Goal: Task Accomplishment & Management: Complete application form

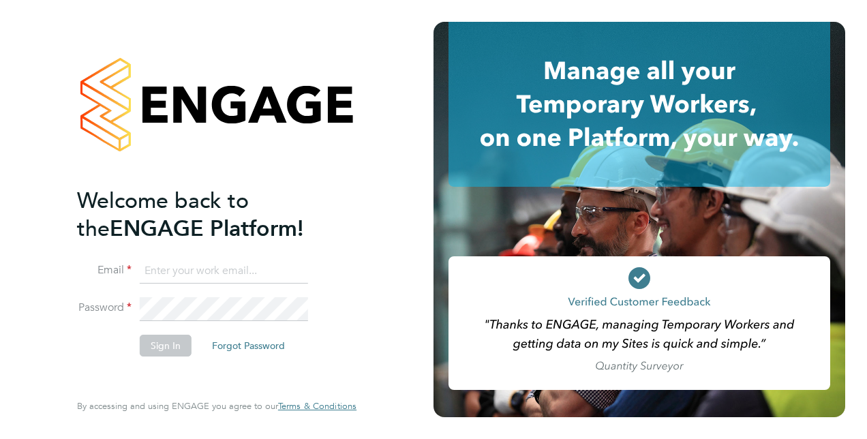
click at [147, 281] on input at bounding box center [224, 271] width 168 height 25
type input "Jernine.Russell1@justice.gov.uk"
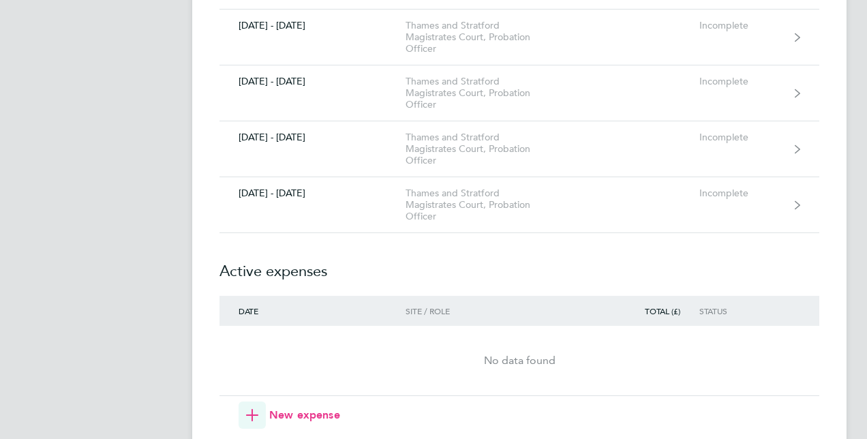
scroll to position [621, 0]
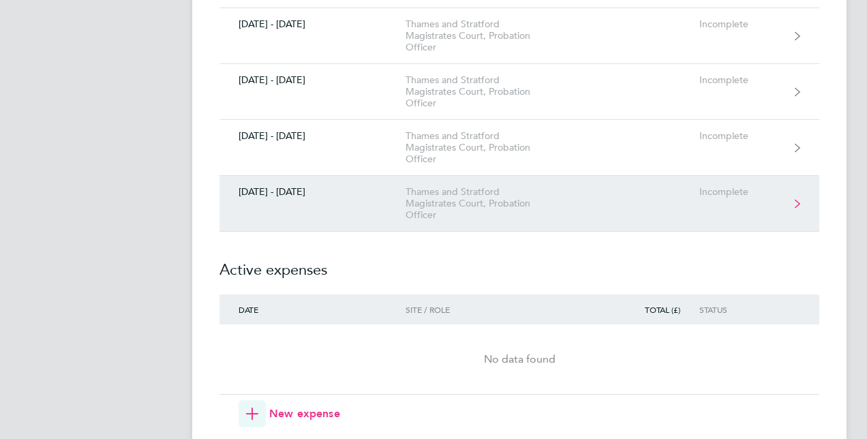
click at [537, 210] on div "Thames and Stratford Magistrates Court, Probation Officer" at bounding box center [484, 203] width 156 height 35
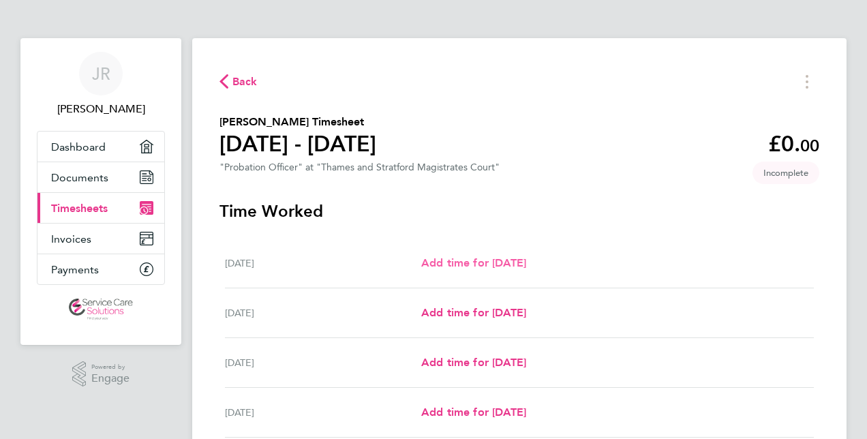
click at [503, 268] on span "Add time for [DATE]" at bounding box center [473, 262] width 105 height 13
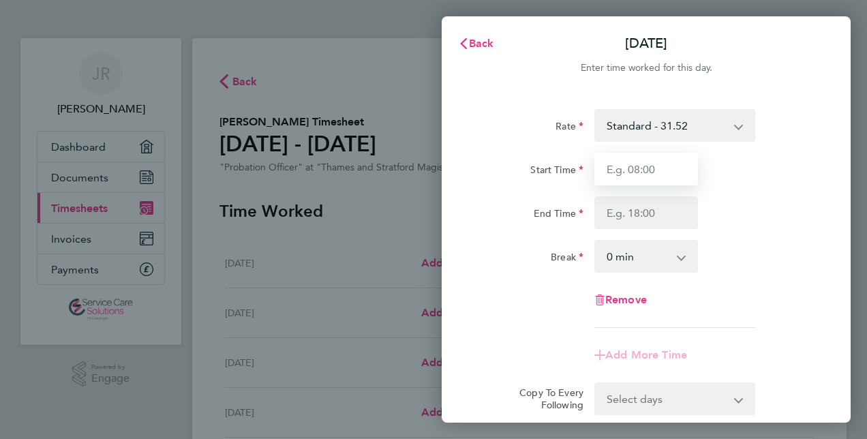
click at [630, 167] on input "Start Time" at bounding box center [647, 169] width 104 height 33
type input "08:00"
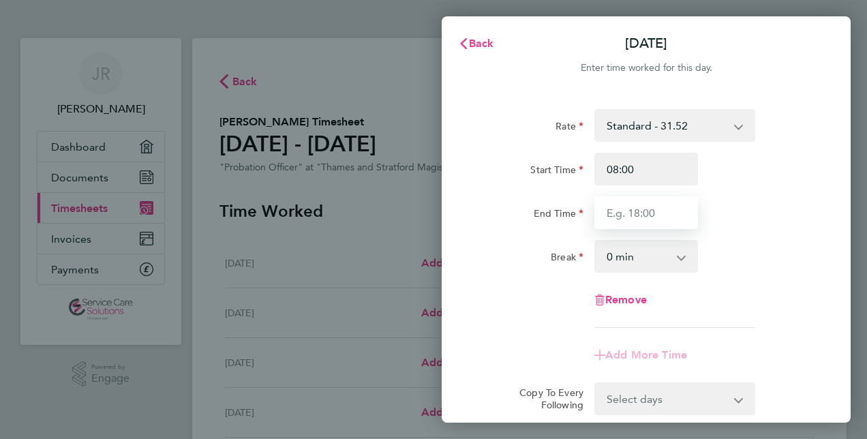
type input "18:00"
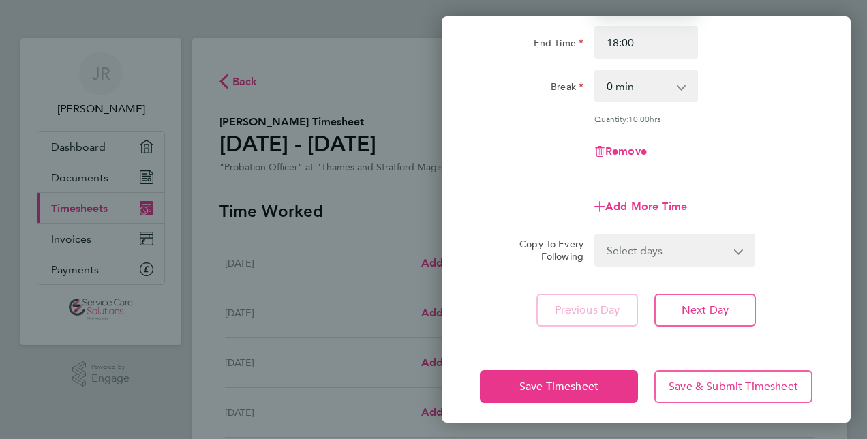
scroll to position [172, 0]
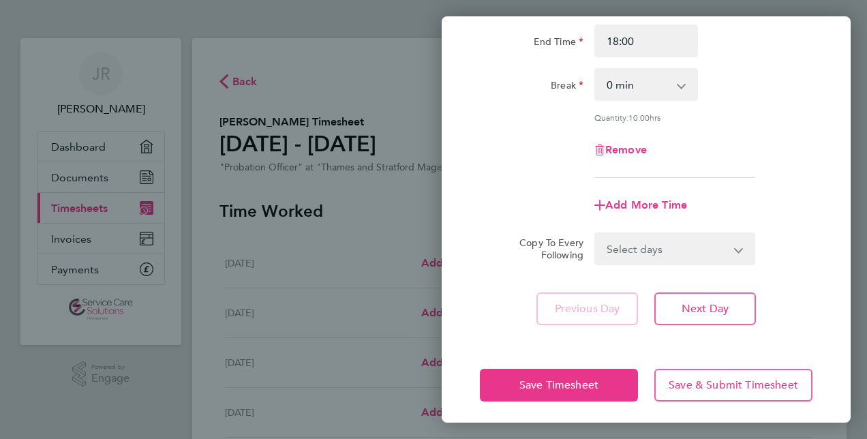
click at [711, 242] on select "Select days Day Weekday (Mon-Fri) Weekend (Sat-Sun) [DATE] [DATE] [DATE] [DATE]…" at bounding box center [667, 249] width 143 height 30
select select "TUE"
click at [596, 234] on select "Select days Day Weekday (Mon-Fri) Weekend (Sat-Sun) [DATE] [DATE] [DATE] [DATE]…" at bounding box center [667, 249] width 143 height 30
select select "[DATE]"
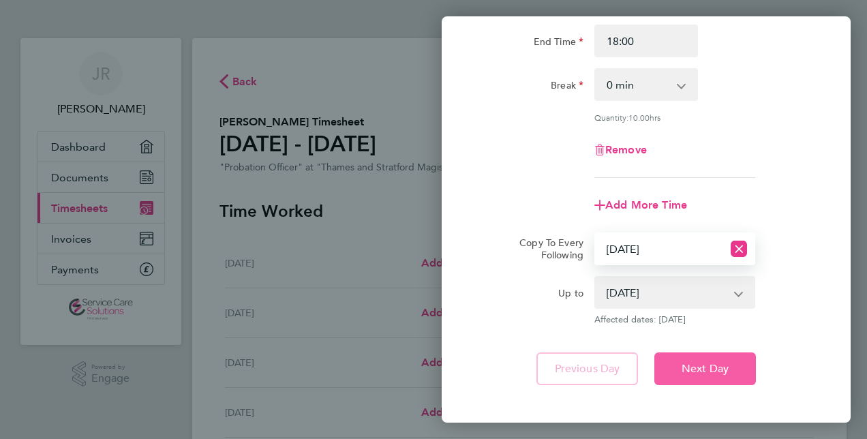
click at [717, 375] on button "Next Day" at bounding box center [706, 369] width 102 height 33
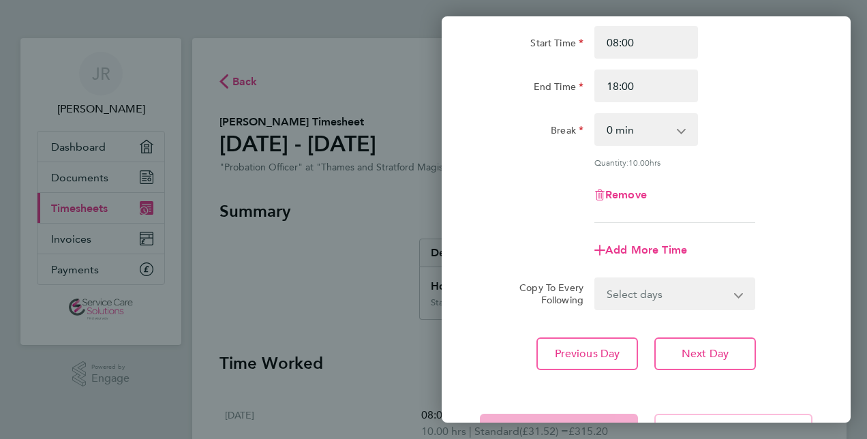
scroll to position [177, 0]
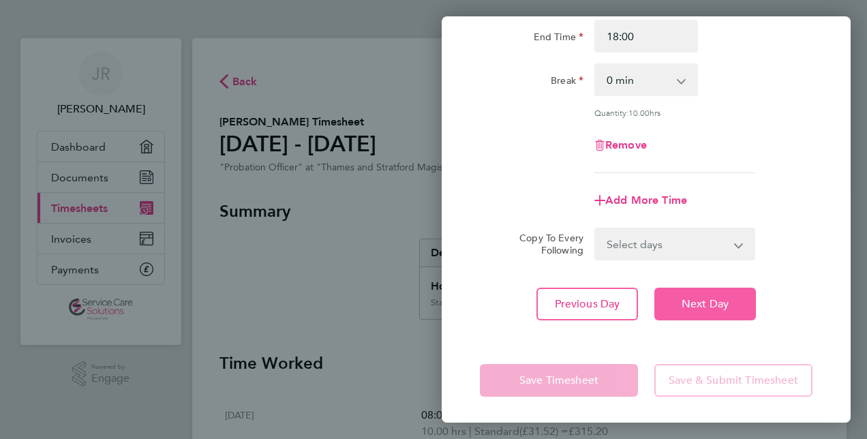
click at [722, 308] on span "Next Day" at bounding box center [705, 304] width 47 height 14
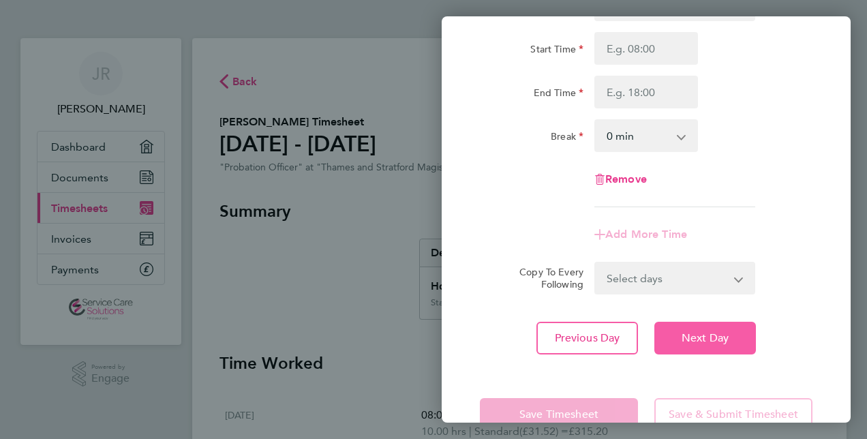
scroll to position [155, 0]
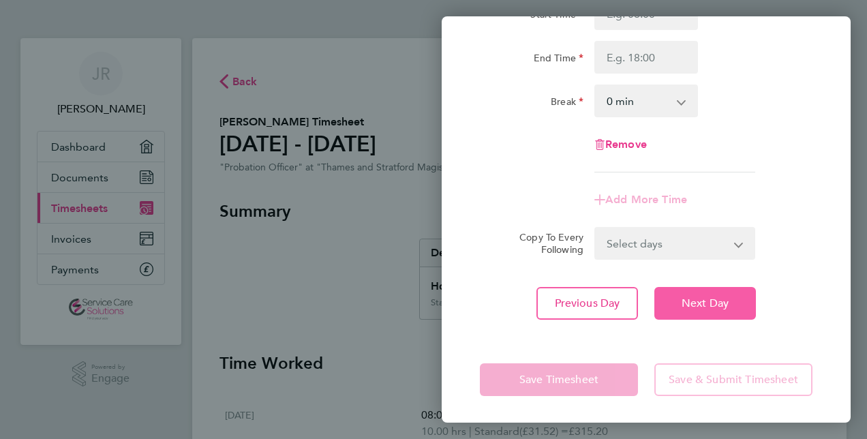
click at [715, 306] on span "Next Day" at bounding box center [705, 304] width 47 height 14
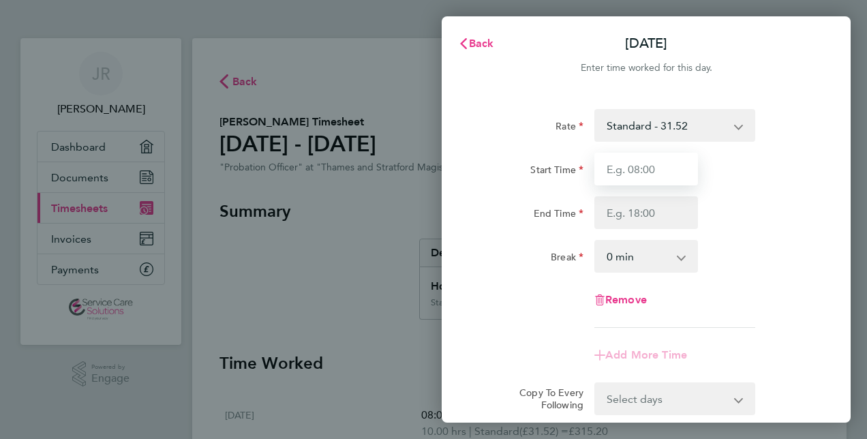
click at [655, 164] on input "Start Time" at bounding box center [647, 169] width 104 height 33
type input "08:00"
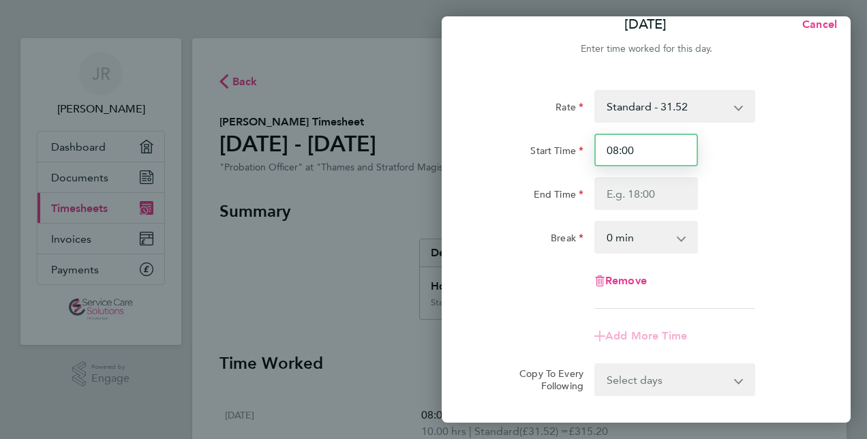
scroll to position [18, 0]
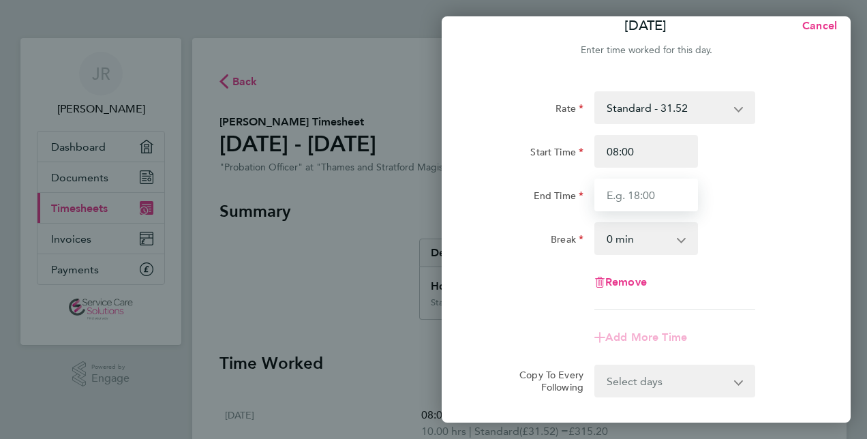
click at [657, 196] on input "End Time" at bounding box center [647, 195] width 104 height 33
type input "18:00"
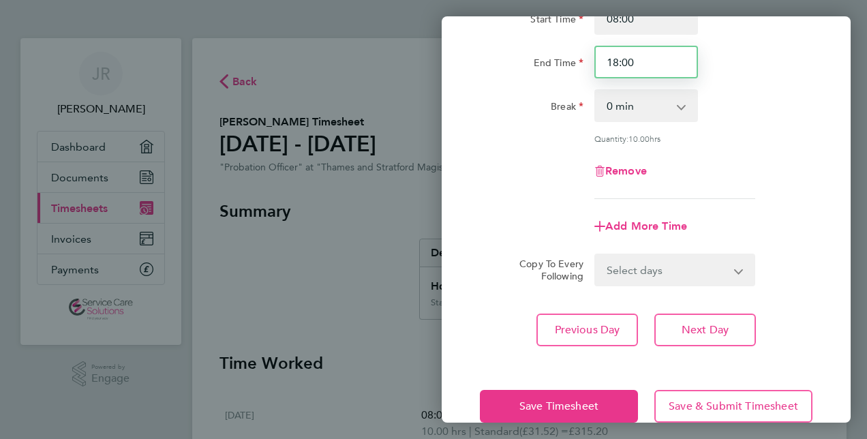
scroll to position [177, 0]
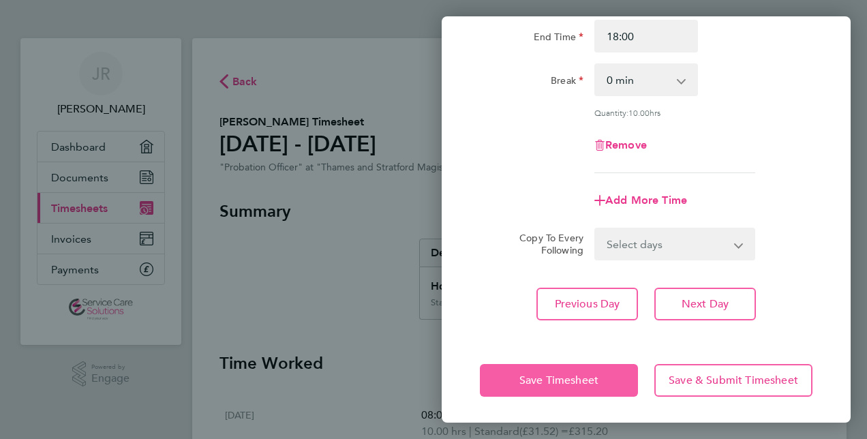
click at [604, 384] on button "Save Timesheet" at bounding box center [559, 380] width 158 height 33
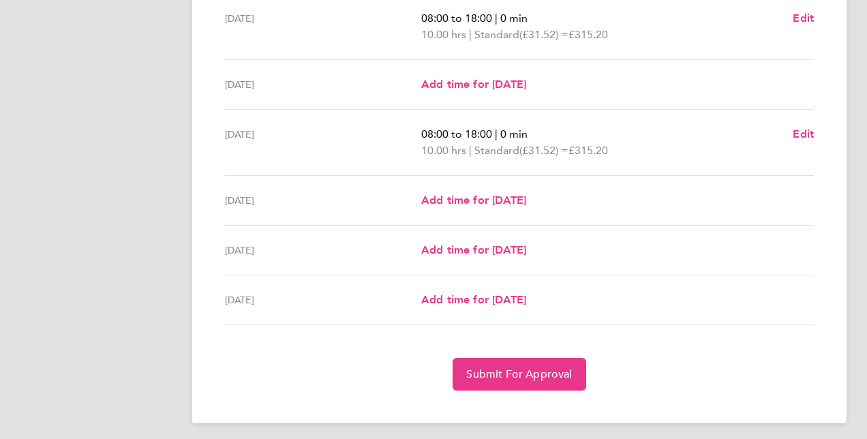
scroll to position [467, 0]
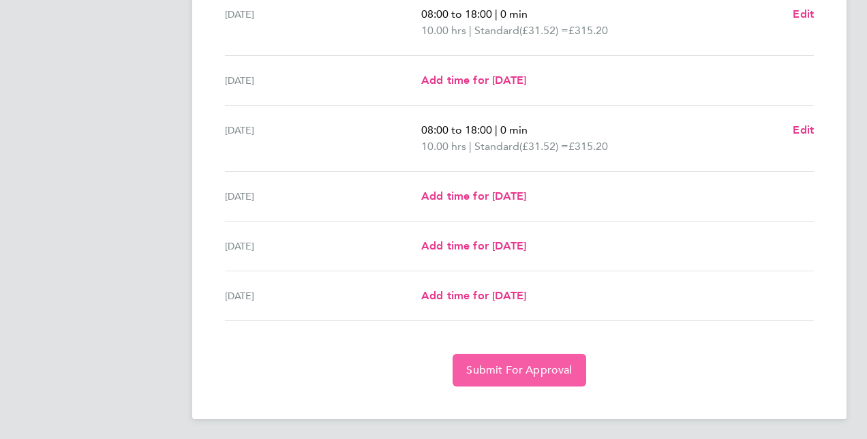
click at [533, 376] on button "Submit For Approval" at bounding box center [519, 370] width 133 height 33
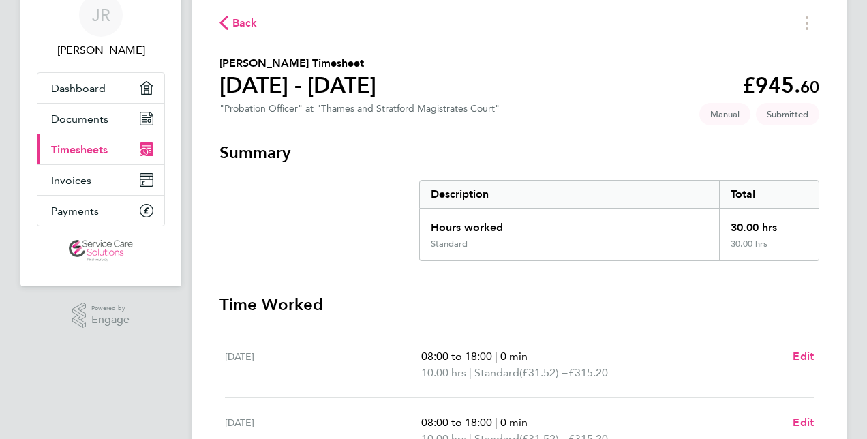
scroll to position [0, 0]
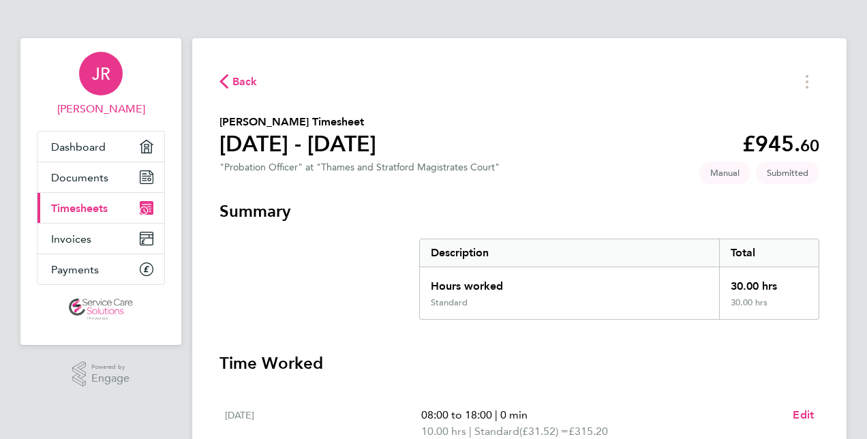
click at [110, 75] on div "JR" at bounding box center [101, 74] width 44 height 44
